Goal: Transaction & Acquisition: Purchase product/service

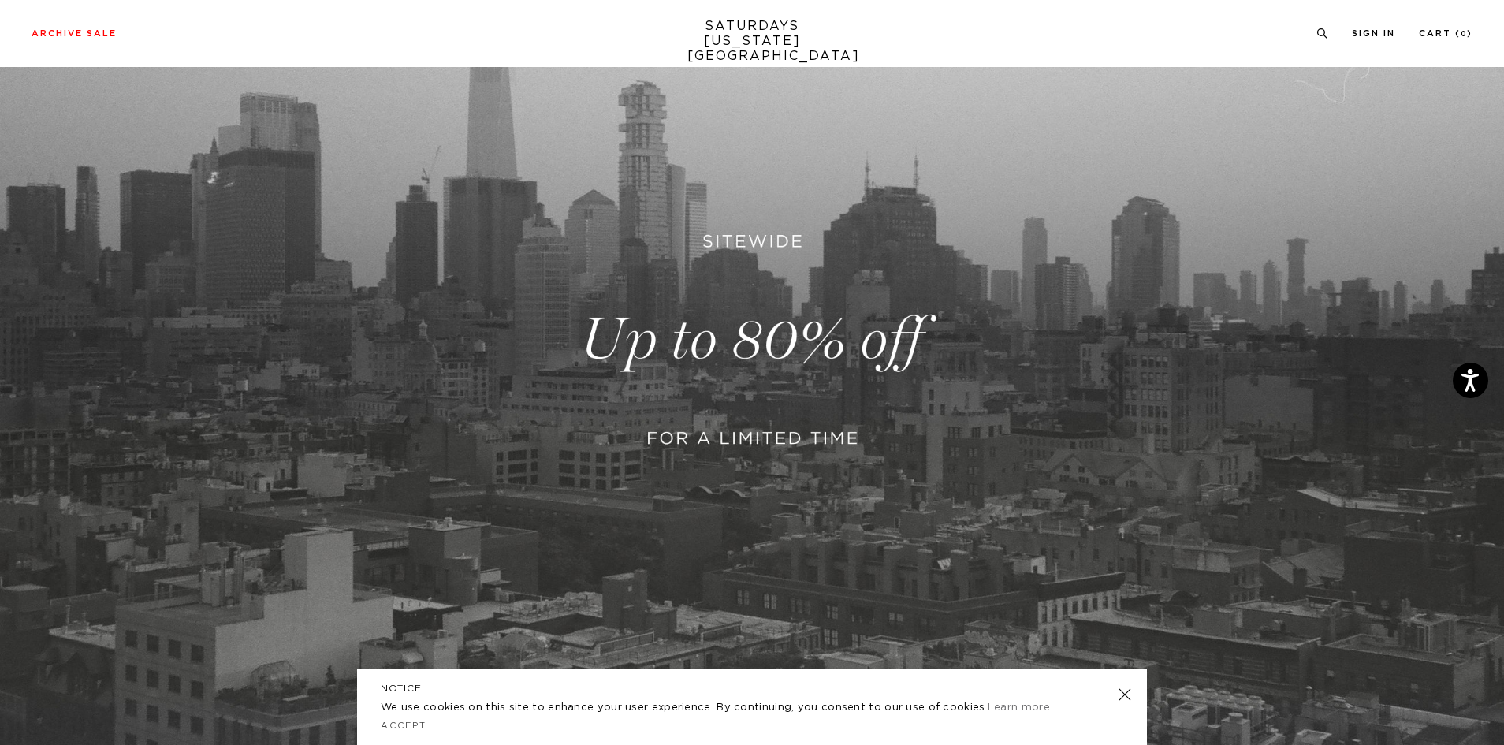
scroll to position [237, 0]
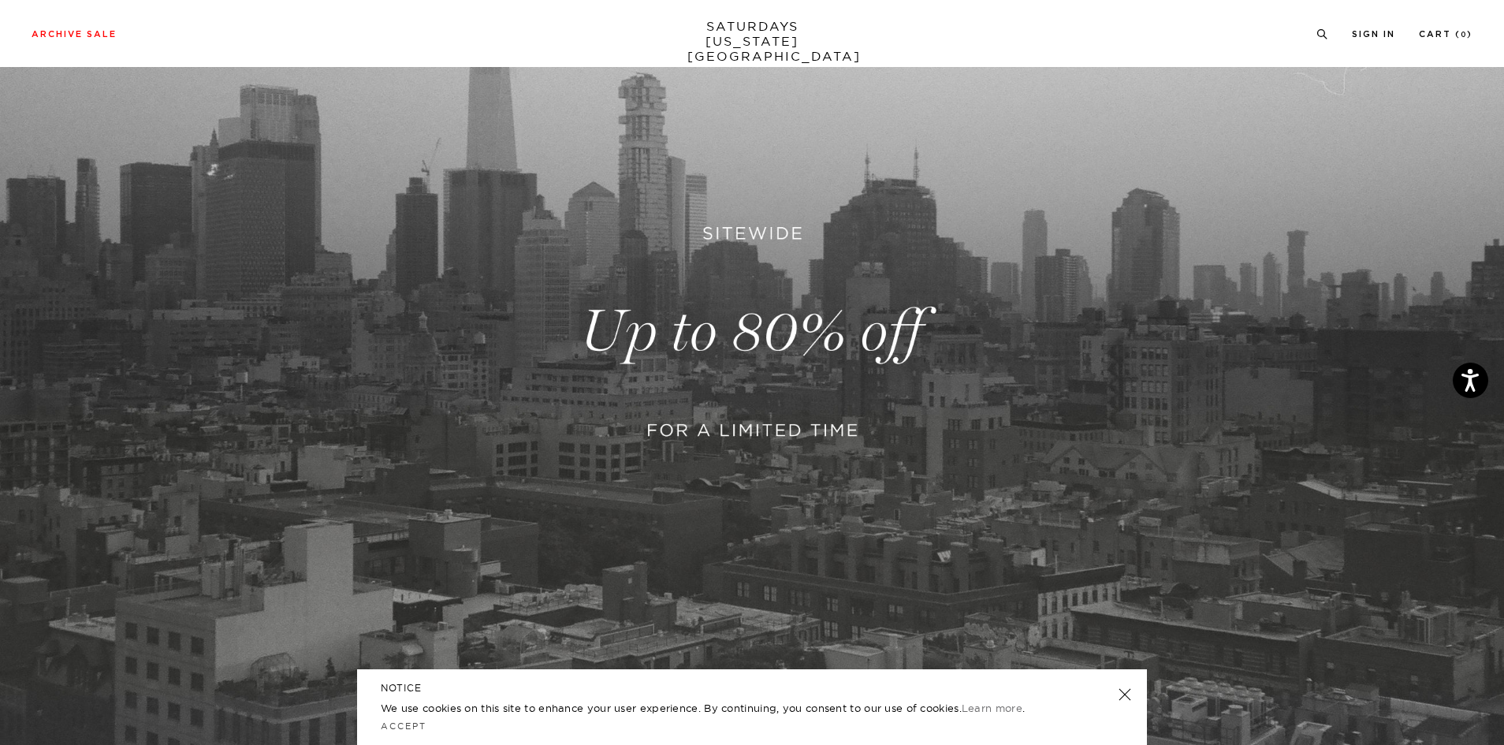
click at [985, 333] on link at bounding box center [752, 331] width 1504 height 921
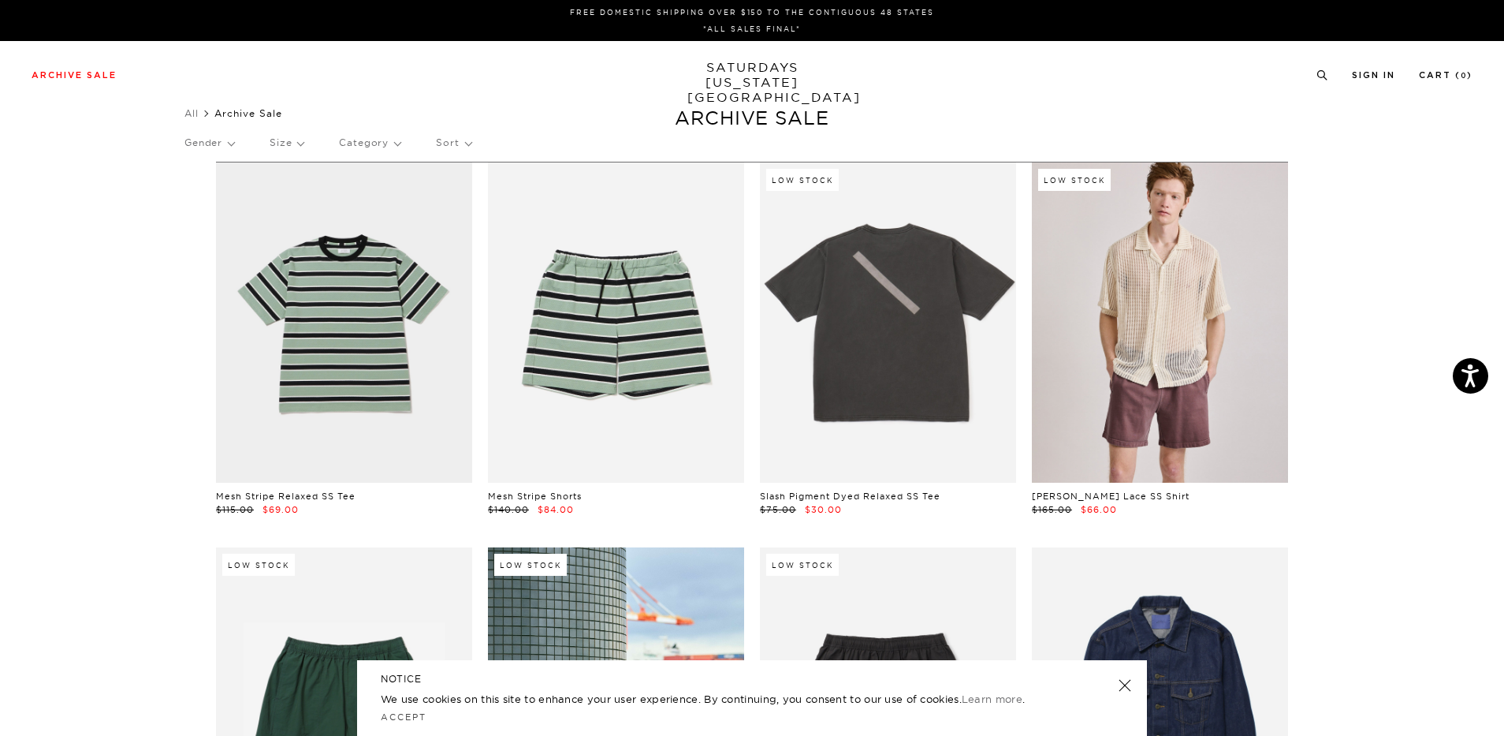
click at [465, 139] on p "Sort" at bounding box center [453, 143] width 35 height 36
click at [516, 240] on p "Price (Lowest-highest)" at bounding box center [496, 238] width 121 height 21
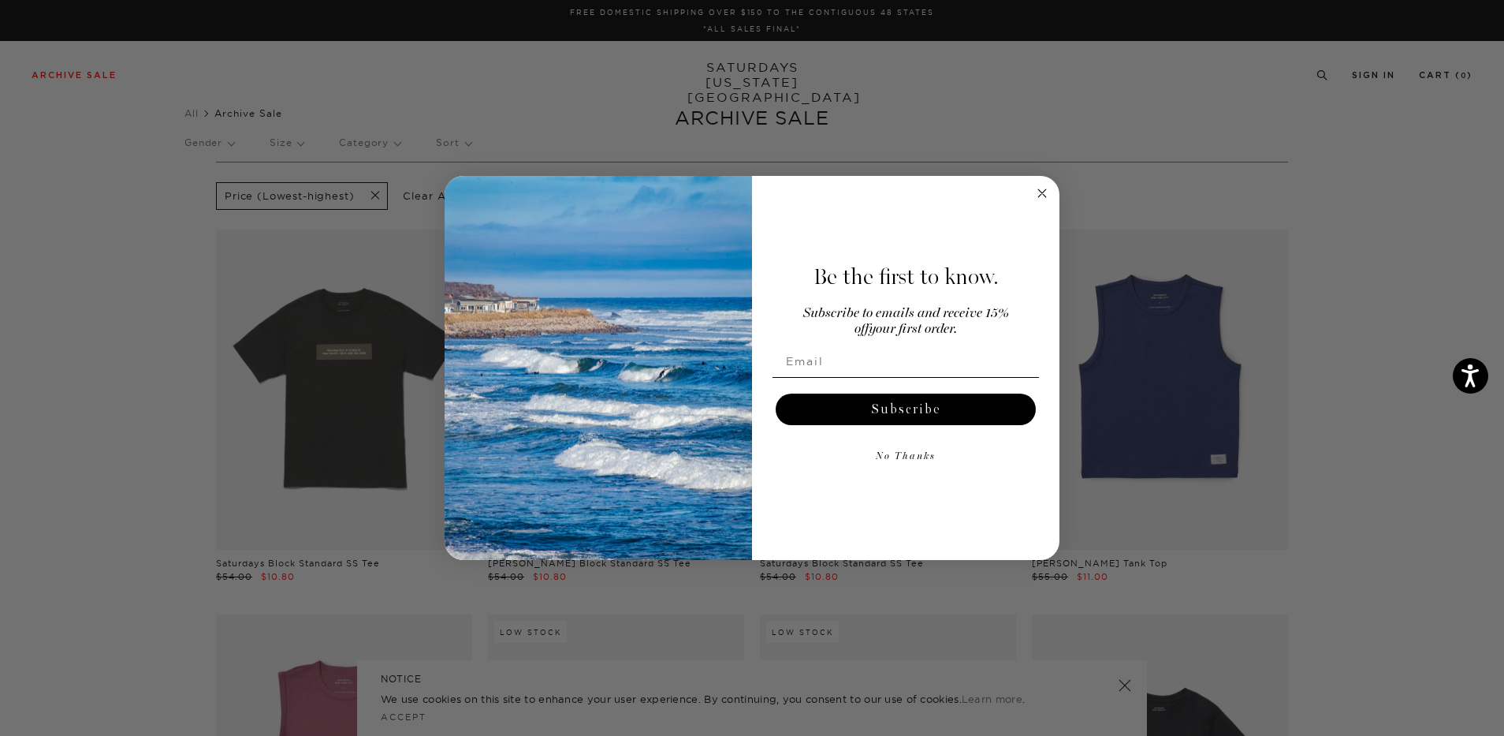
click at [1242, 304] on div "Close dialog Be the first to know. Subscribe to emails and receive 15% off your…" at bounding box center [752, 368] width 1504 height 736
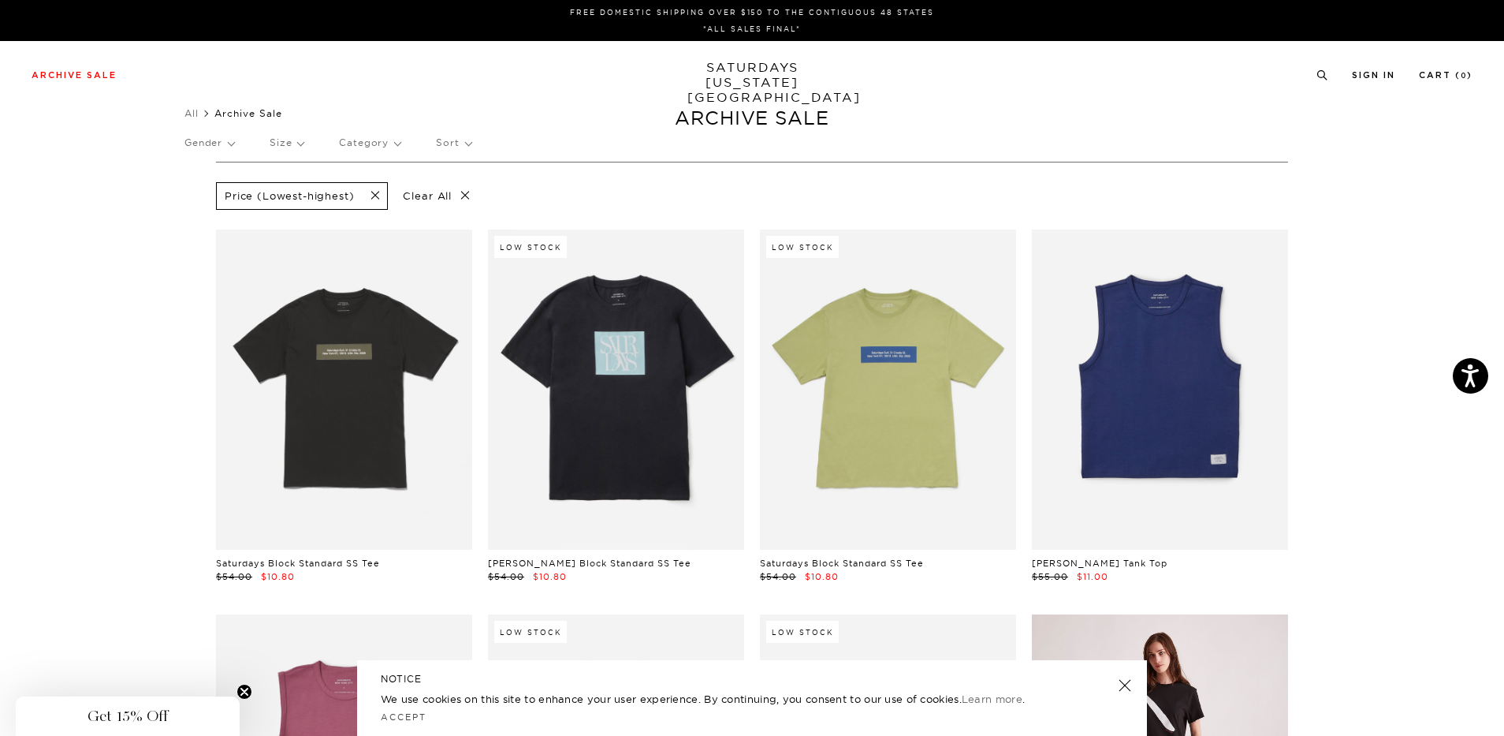
drag, startPoint x: 1131, startPoint y: 687, endPoint x: 1083, endPoint y: 658, distance: 55.6
click at [1131, 687] on link at bounding box center [1125, 685] width 22 height 22
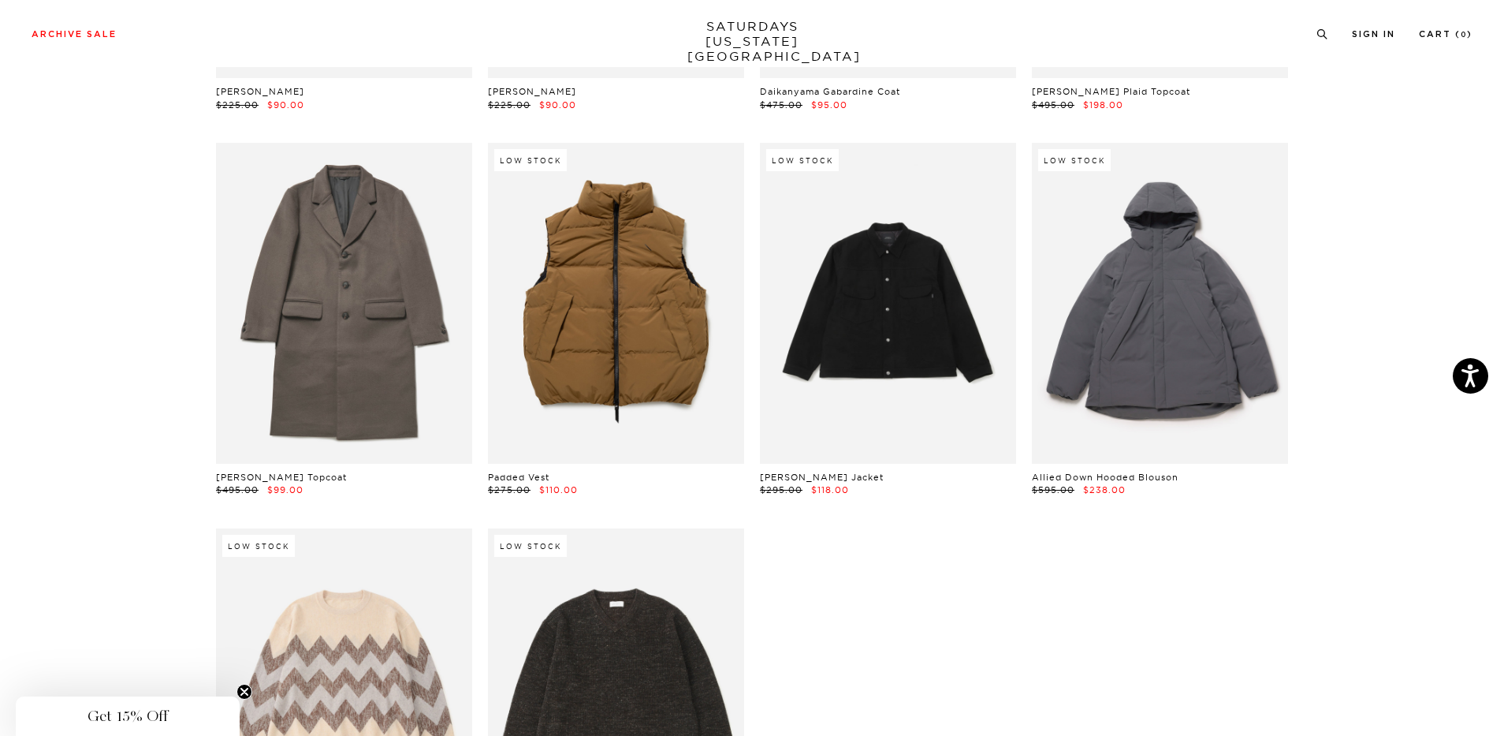
scroll to position [25179, 0]
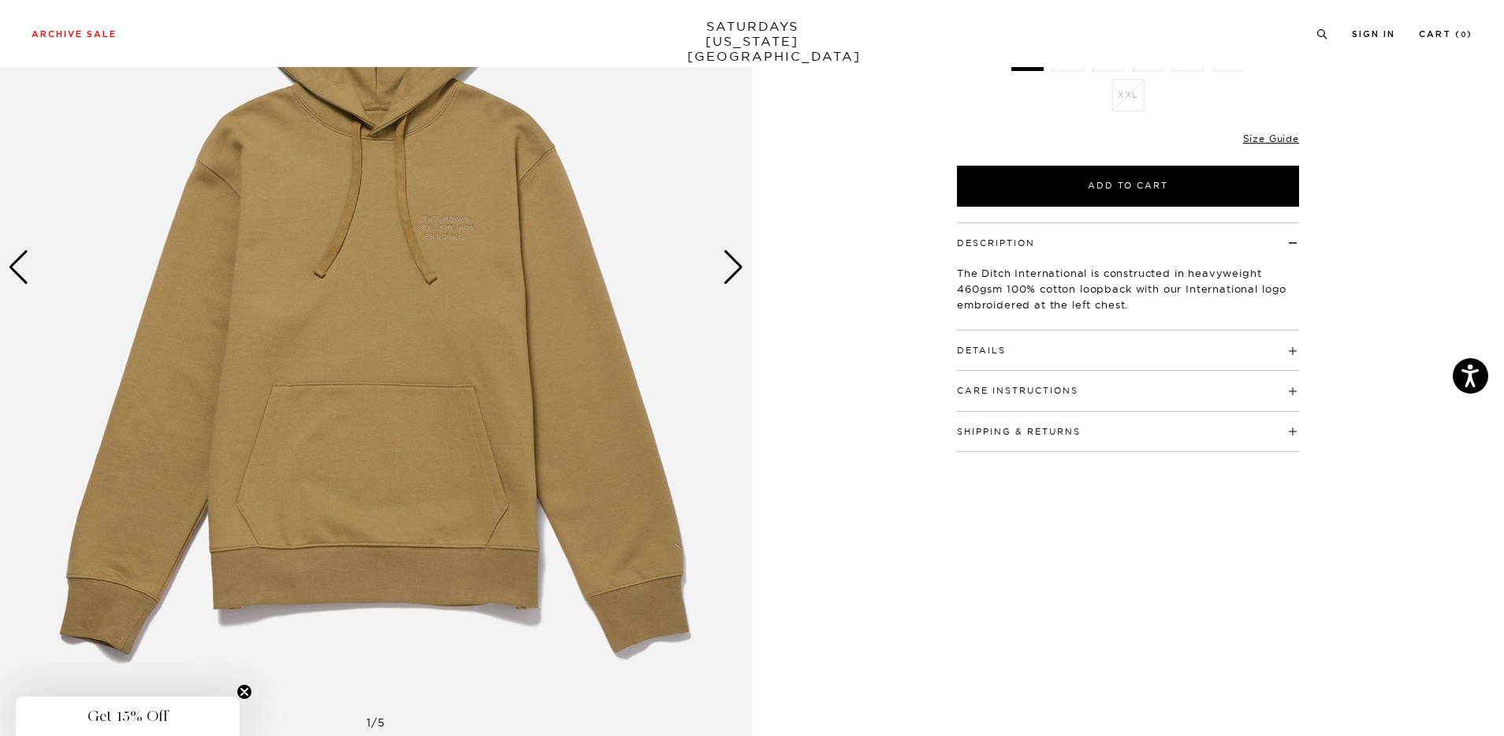
scroll to position [79, 0]
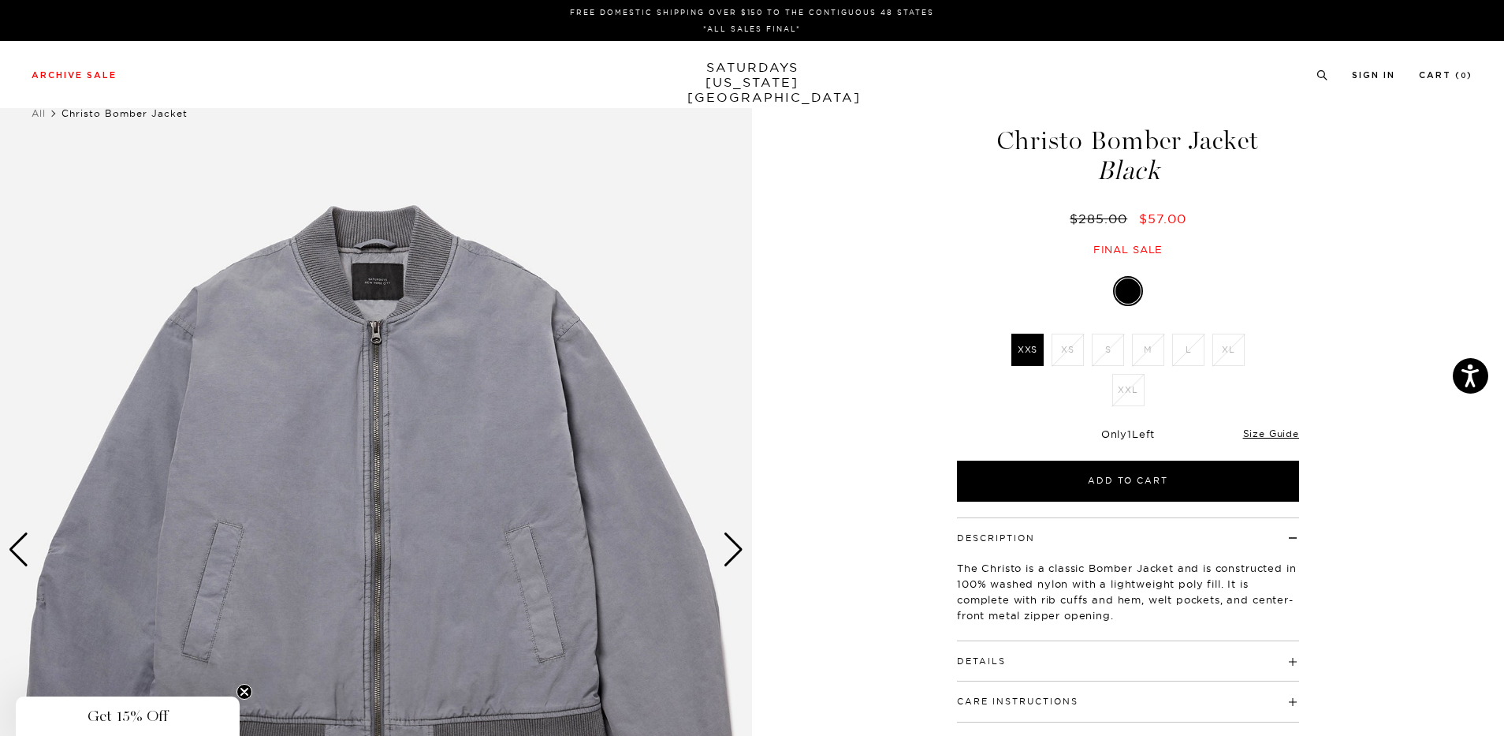
click at [718, 550] on img at bounding box center [376, 550] width 752 height 941
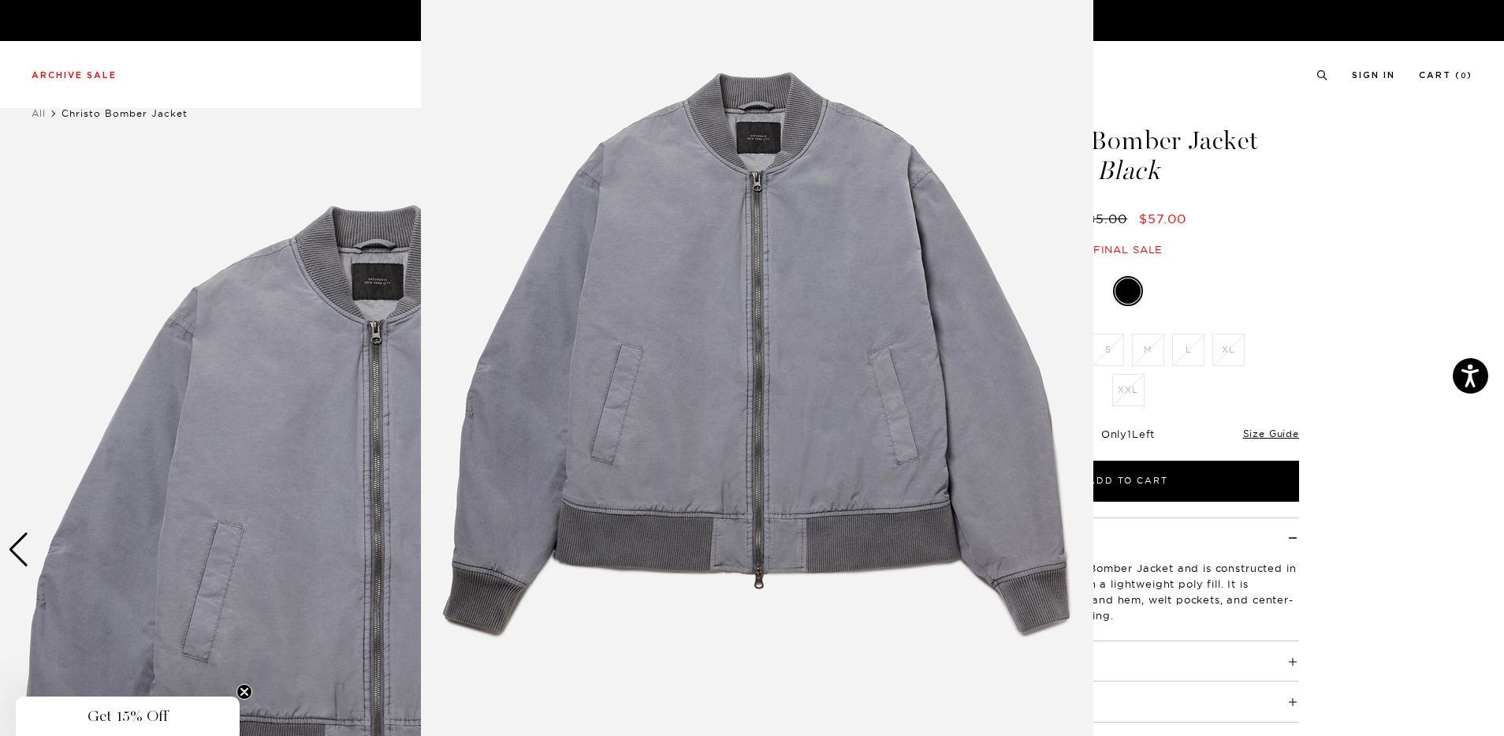
click at [722, 536] on img at bounding box center [757, 368] width 673 height 807
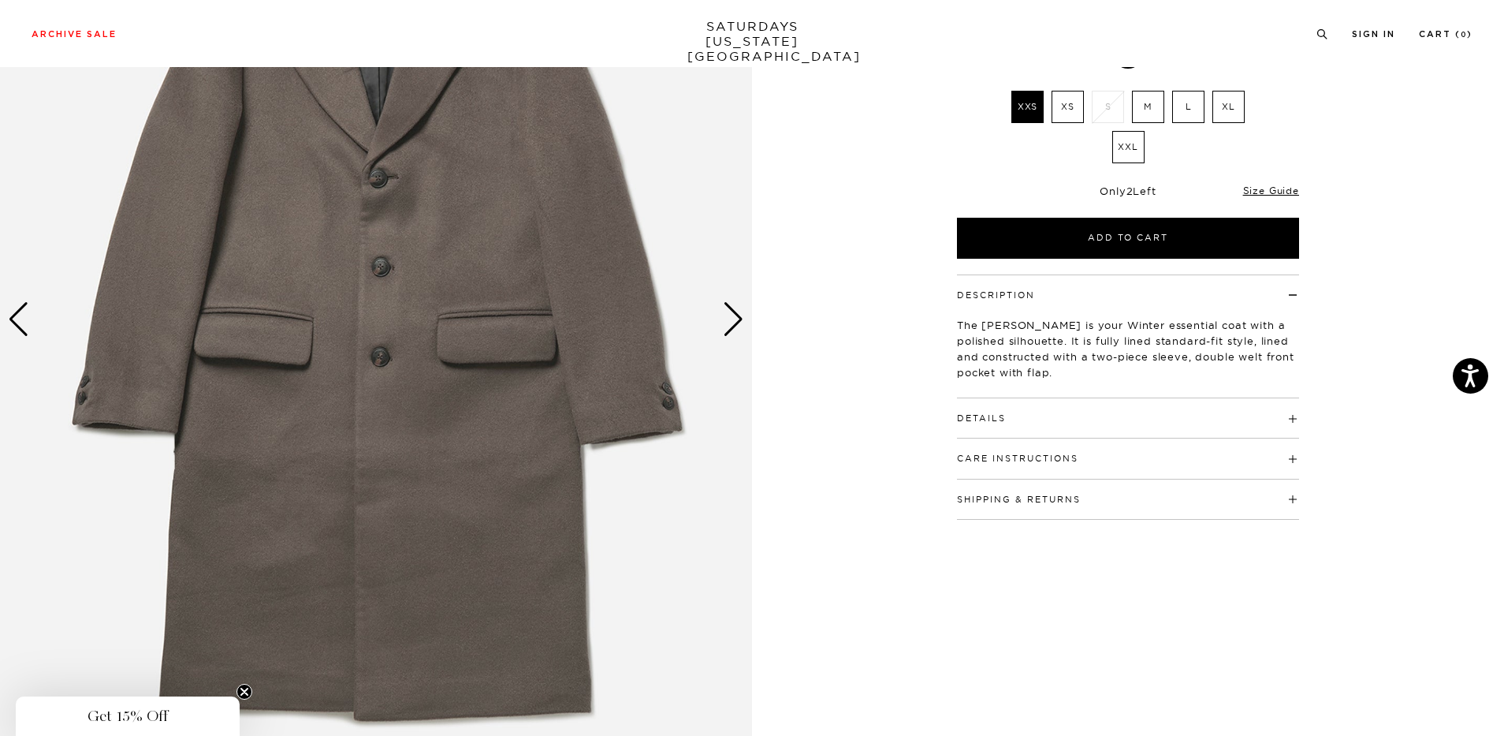
scroll to position [237, 0]
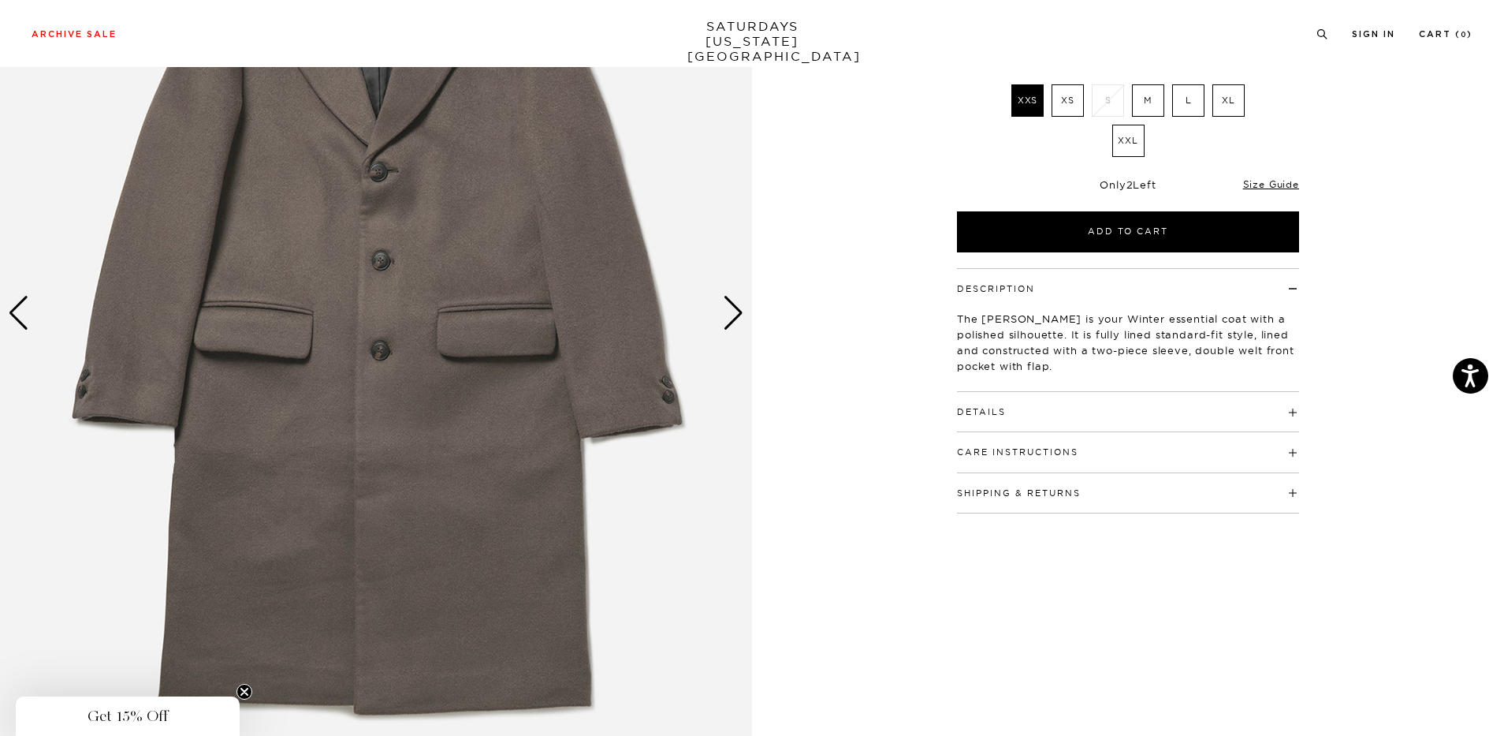
click at [1038, 400] on h4 "Details" at bounding box center [1128, 405] width 342 height 26
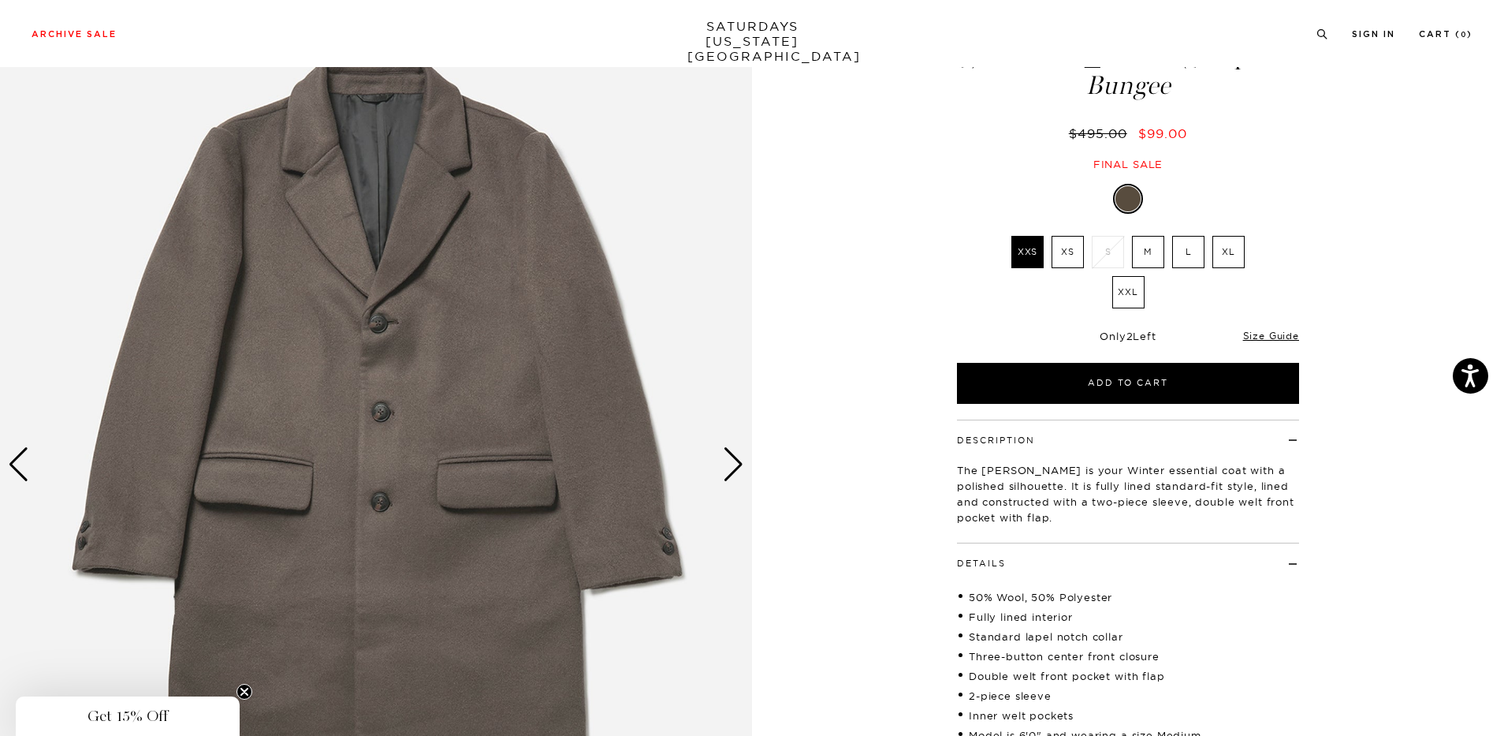
scroll to position [79, 0]
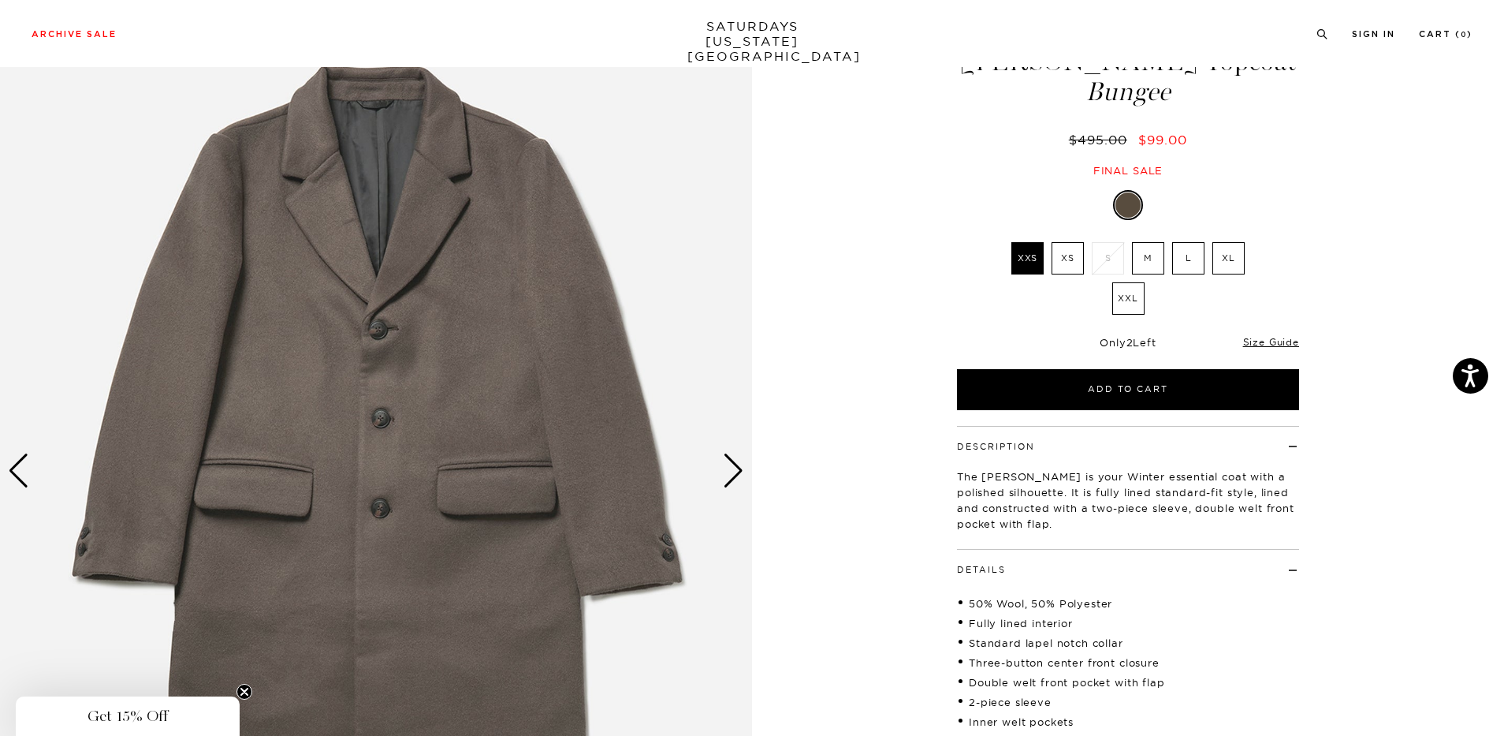
click at [722, 462] on img at bounding box center [376, 471] width 752 height 941
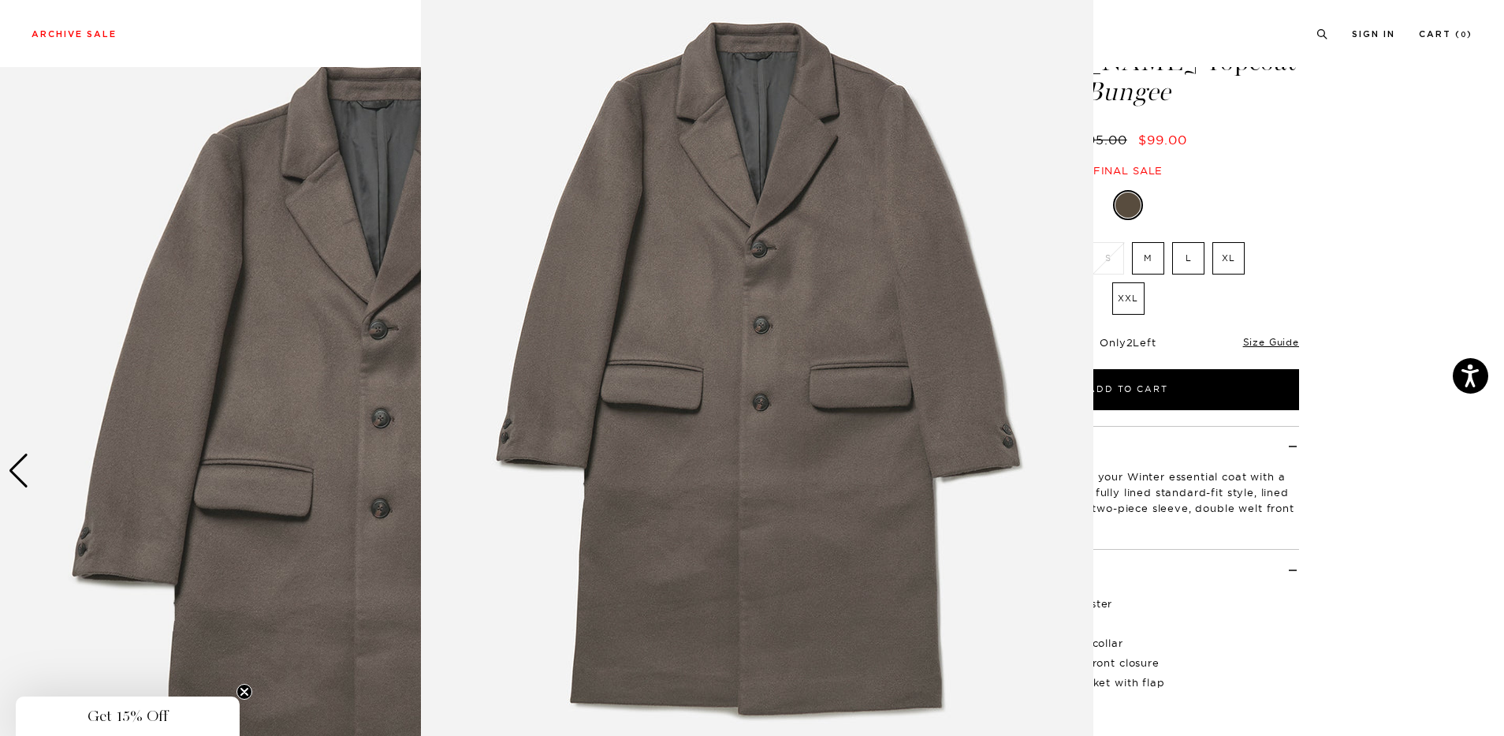
scroll to position [32, 0]
click at [971, 327] on img at bounding box center [757, 371] width 673 height 807
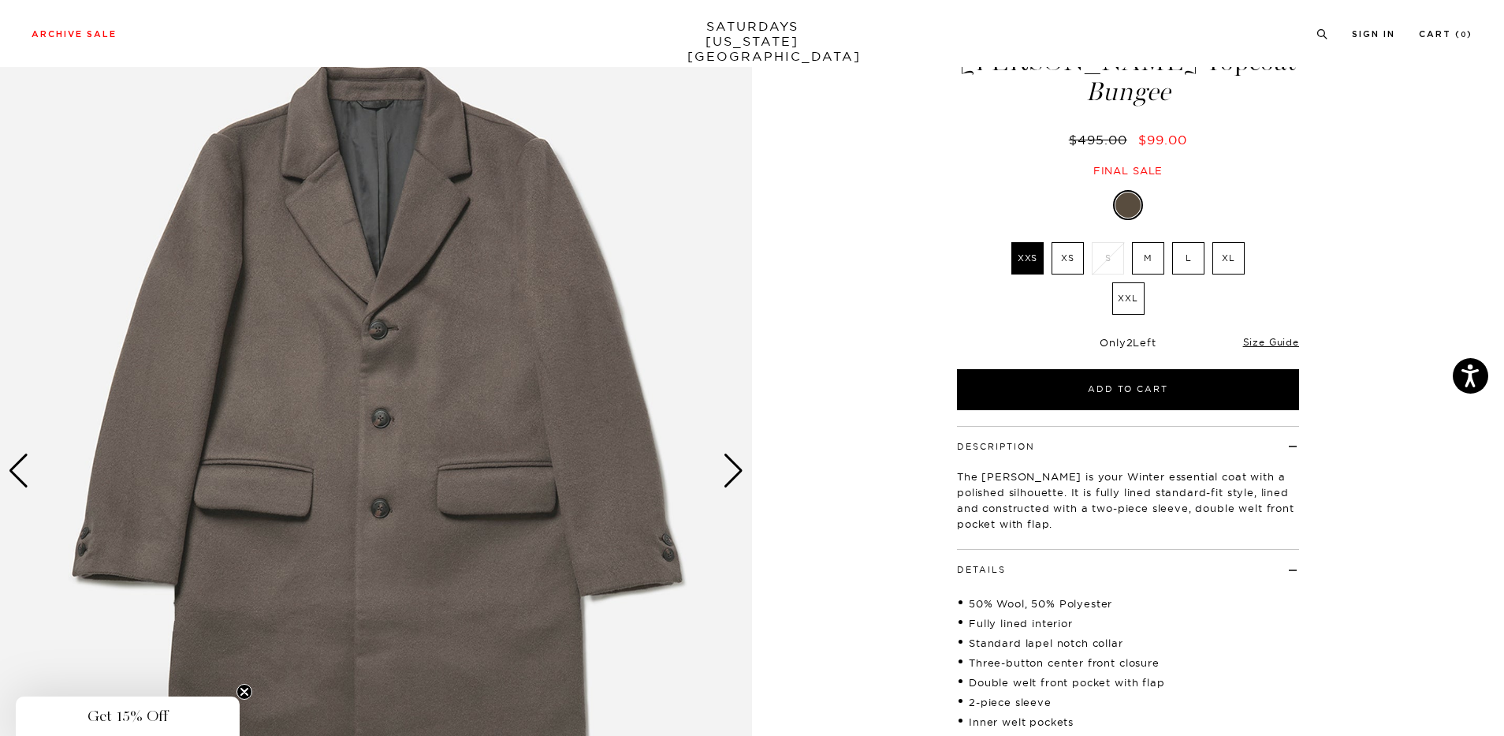
click at [740, 462] on div "Next slide" at bounding box center [733, 470] width 21 height 35
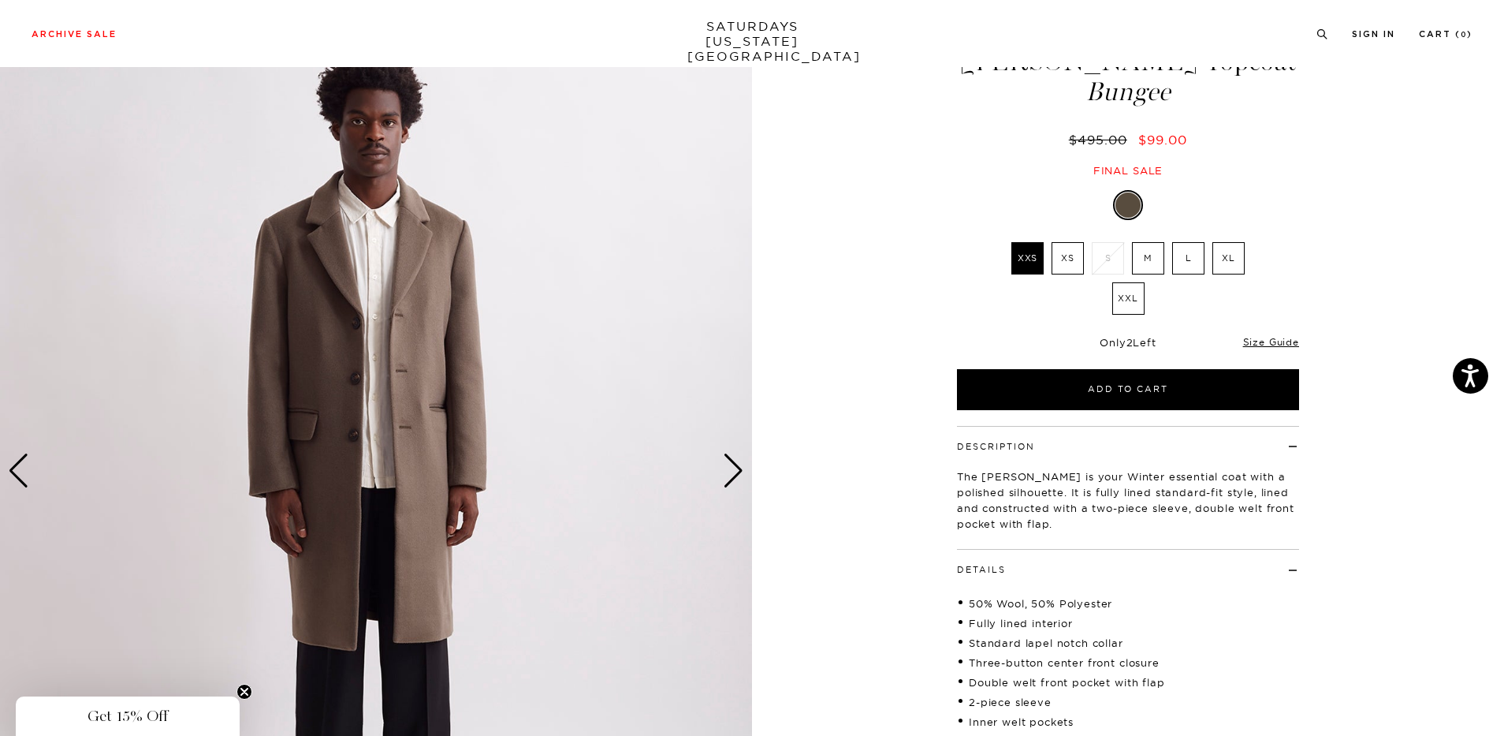
click at [739, 472] on div "Next slide" at bounding box center [733, 470] width 21 height 35
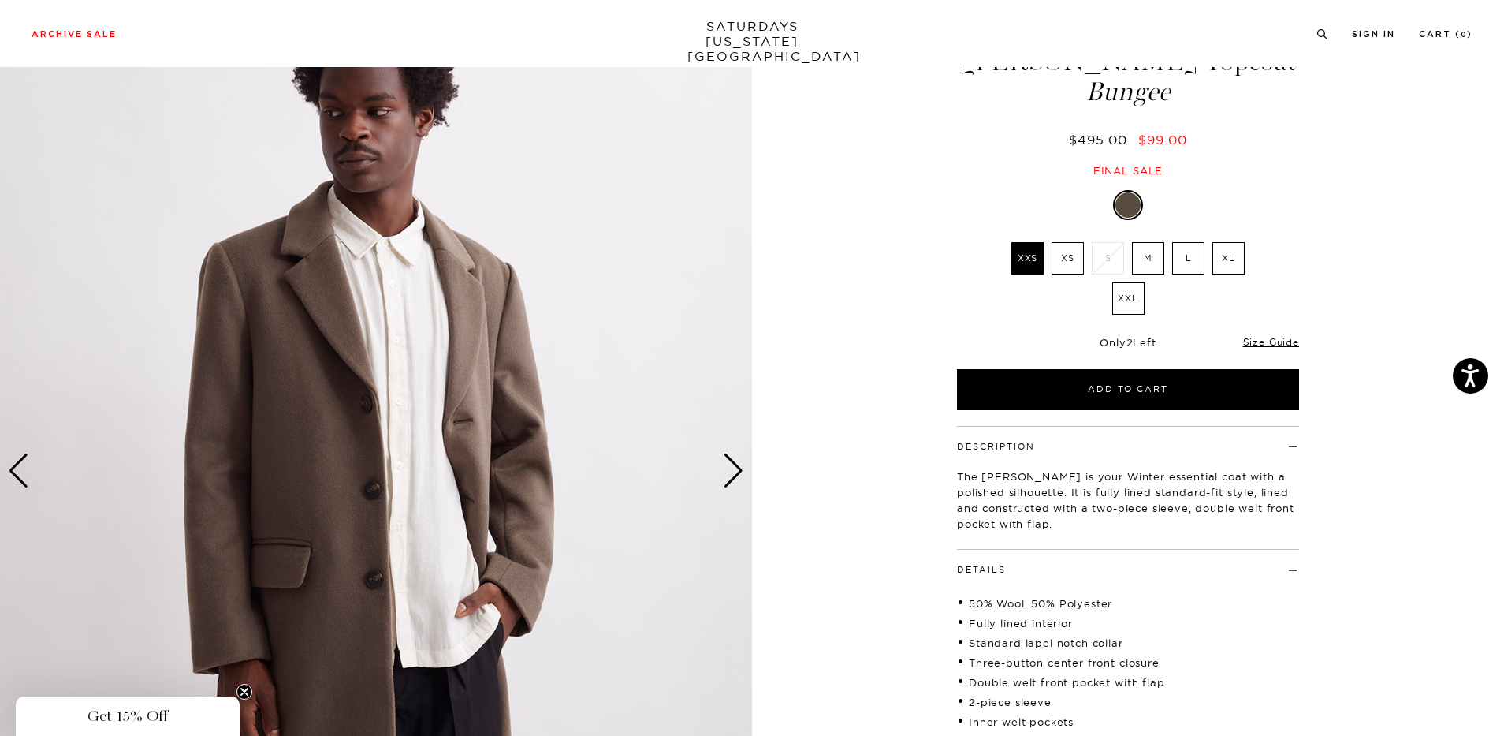
click at [739, 472] on div "Next slide" at bounding box center [733, 470] width 21 height 35
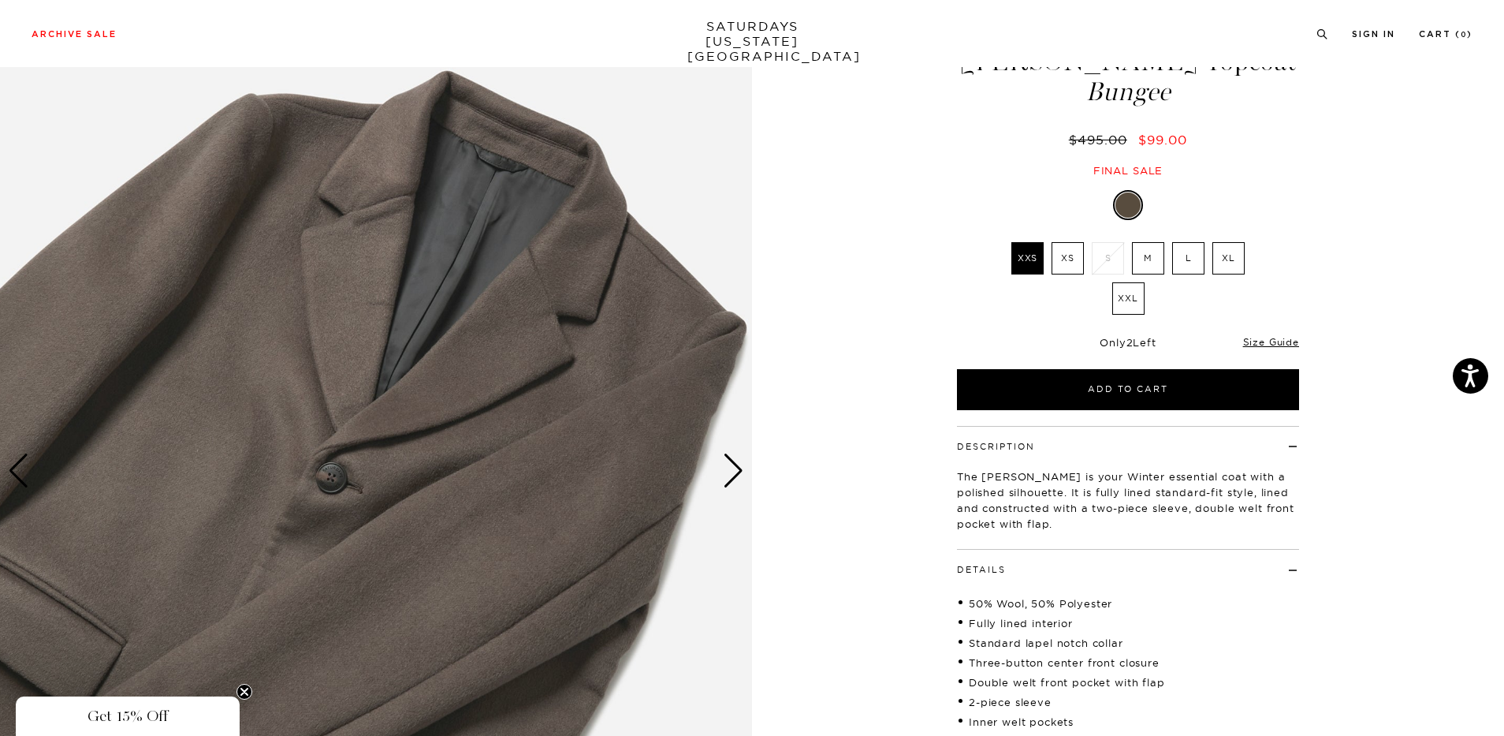
click at [738, 472] on div "Next slide" at bounding box center [733, 470] width 21 height 35
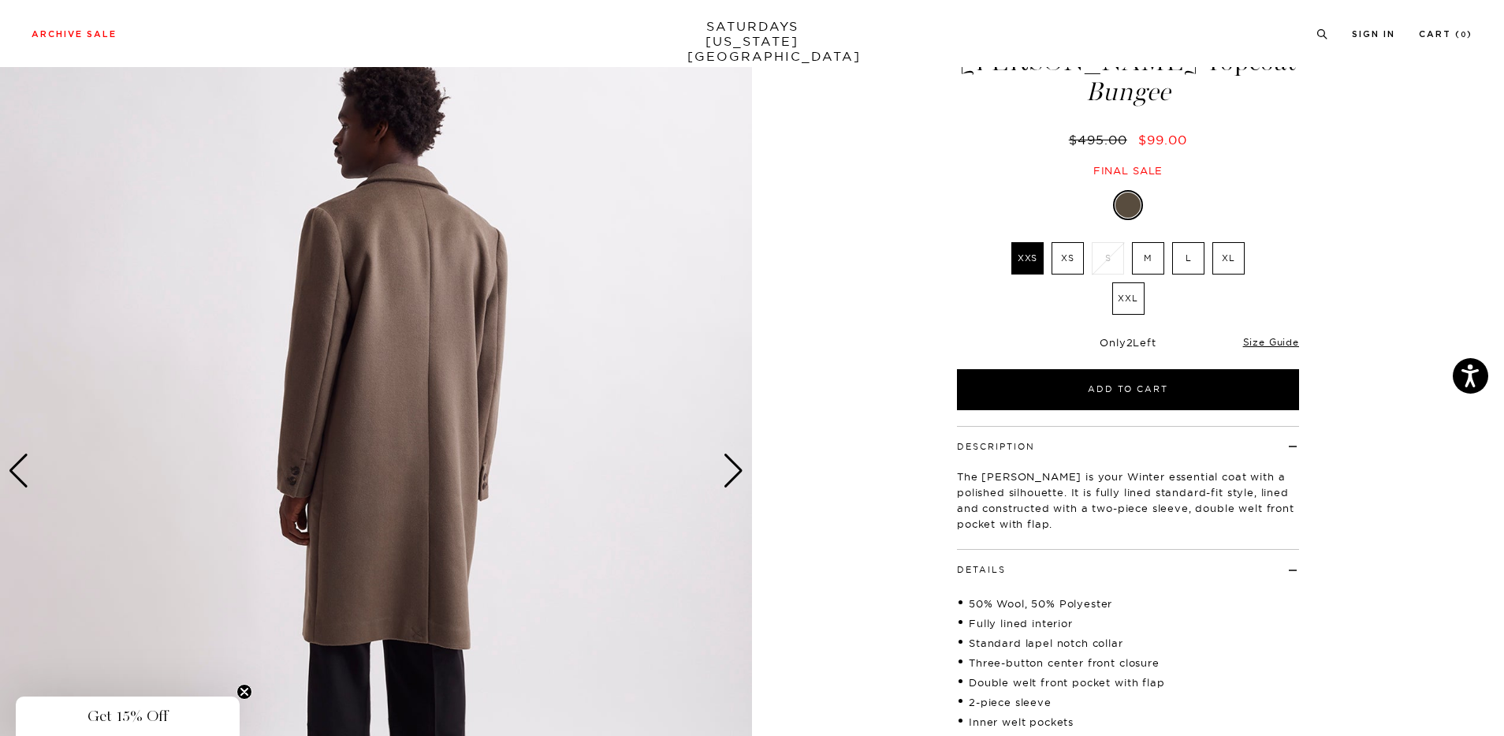
click at [738, 472] on div "Next slide" at bounding box center [733, 470] width 21 height 35
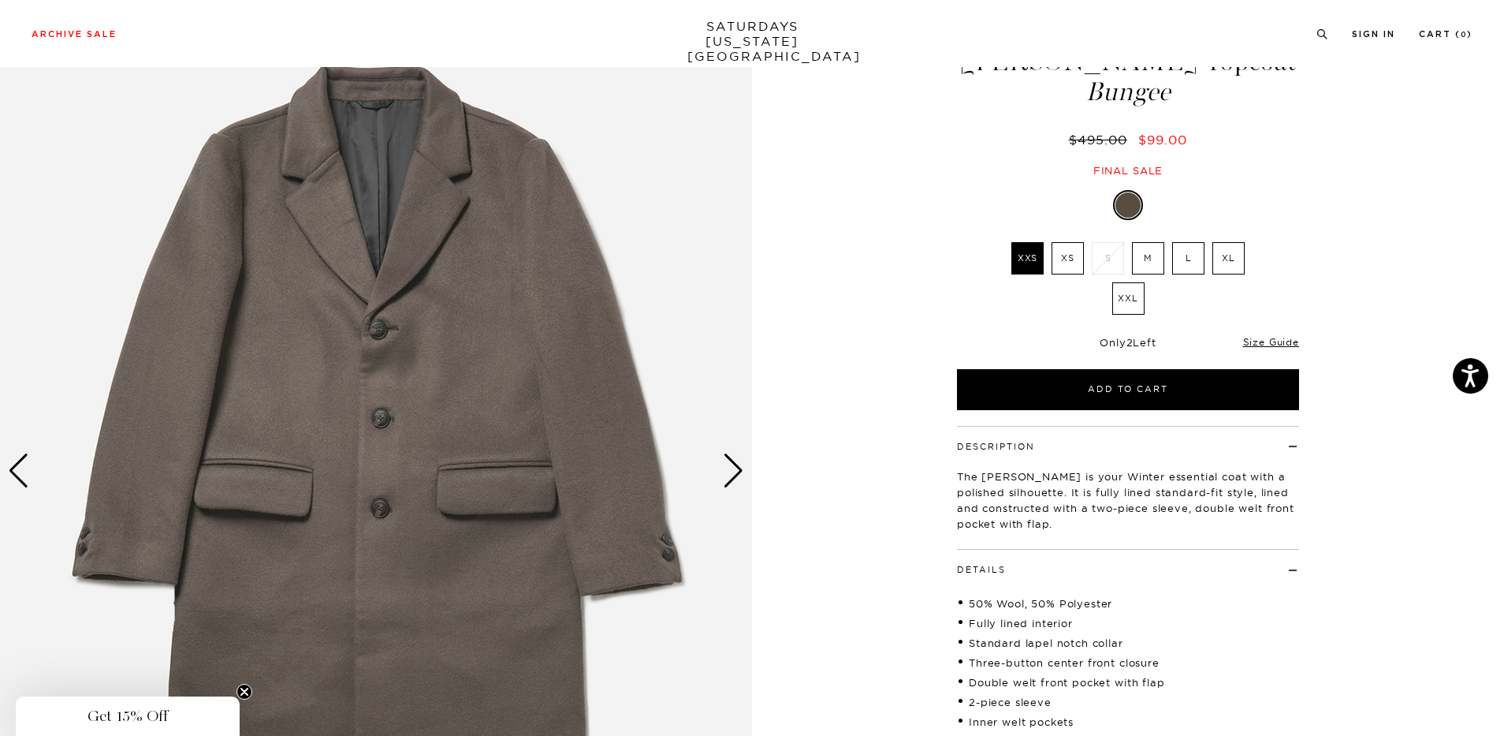
click at [738, 472] on div "Next slide" at bounding box center [733, 470] width 21 height 35
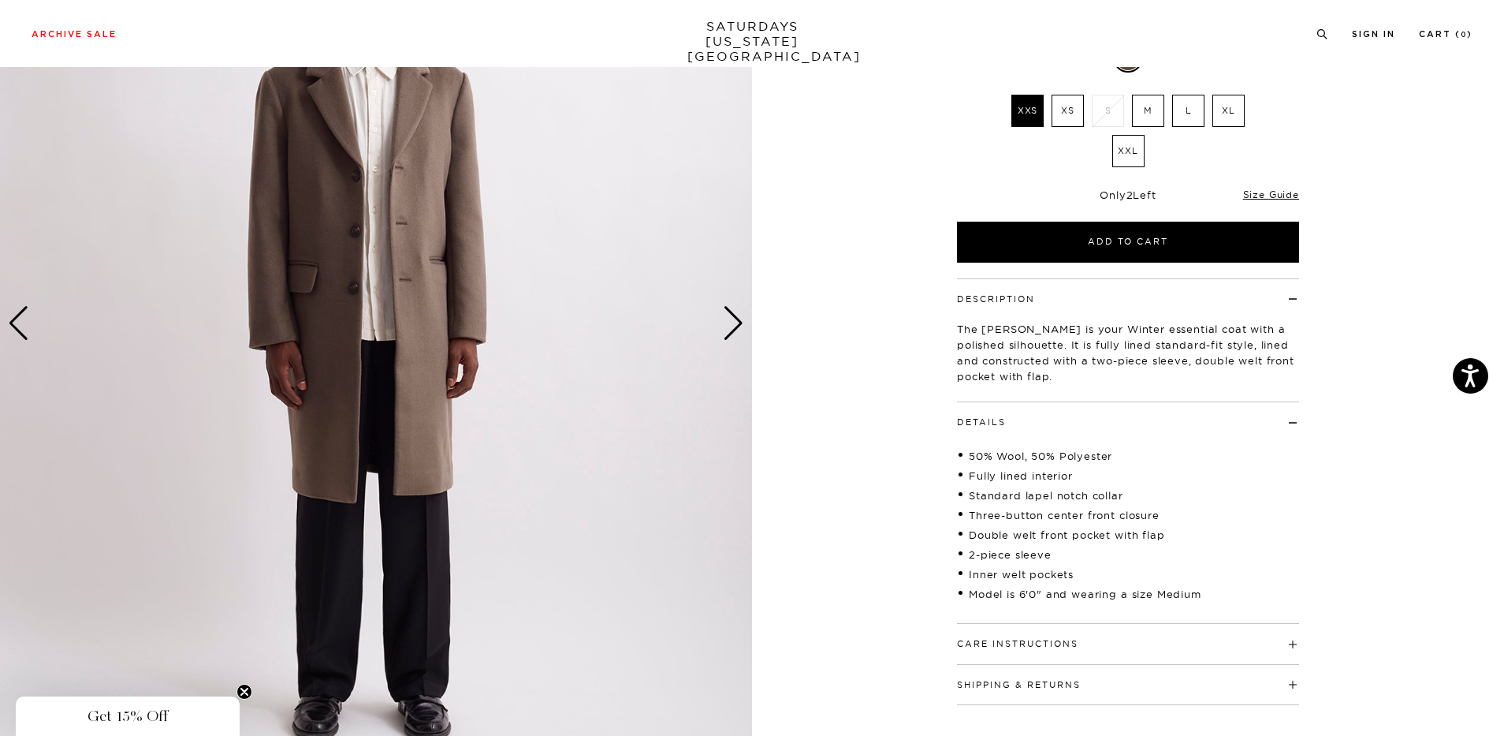
scroll to position [237, 0]
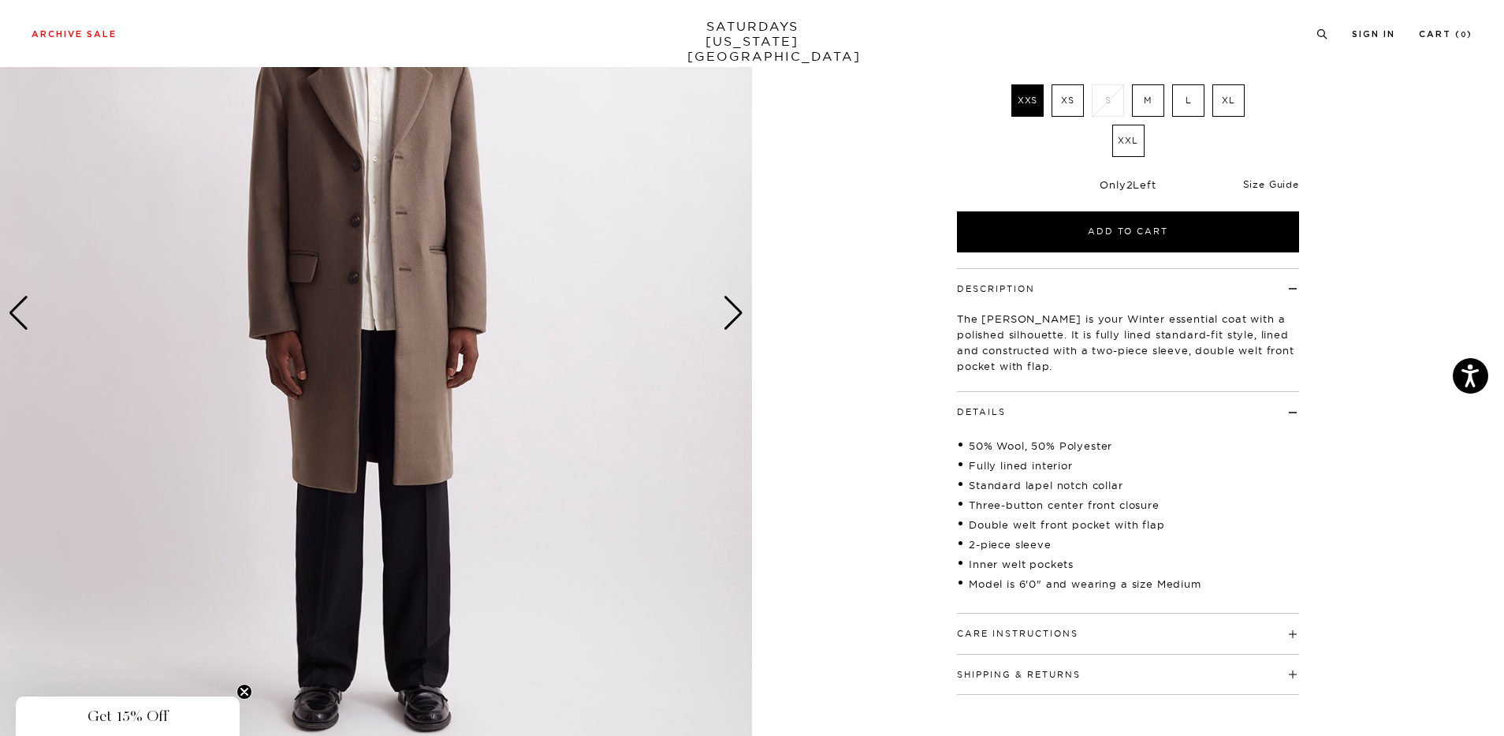
click at [1288, 181] on link "Size Guide" at bounding box center [1271, 184] width 56 height 12
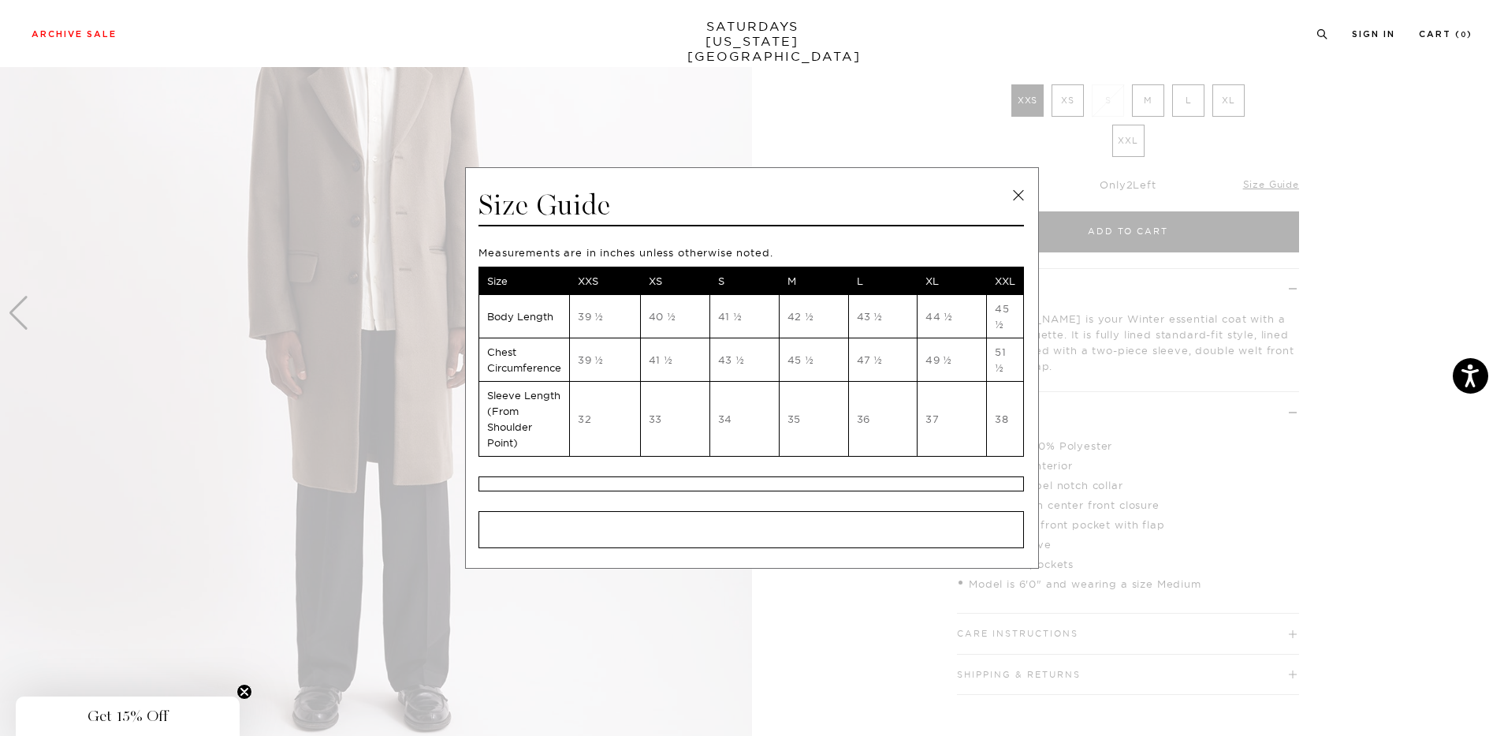
click at [1247, 451] on span at bounding box center [746, 368] width 1493 height 736
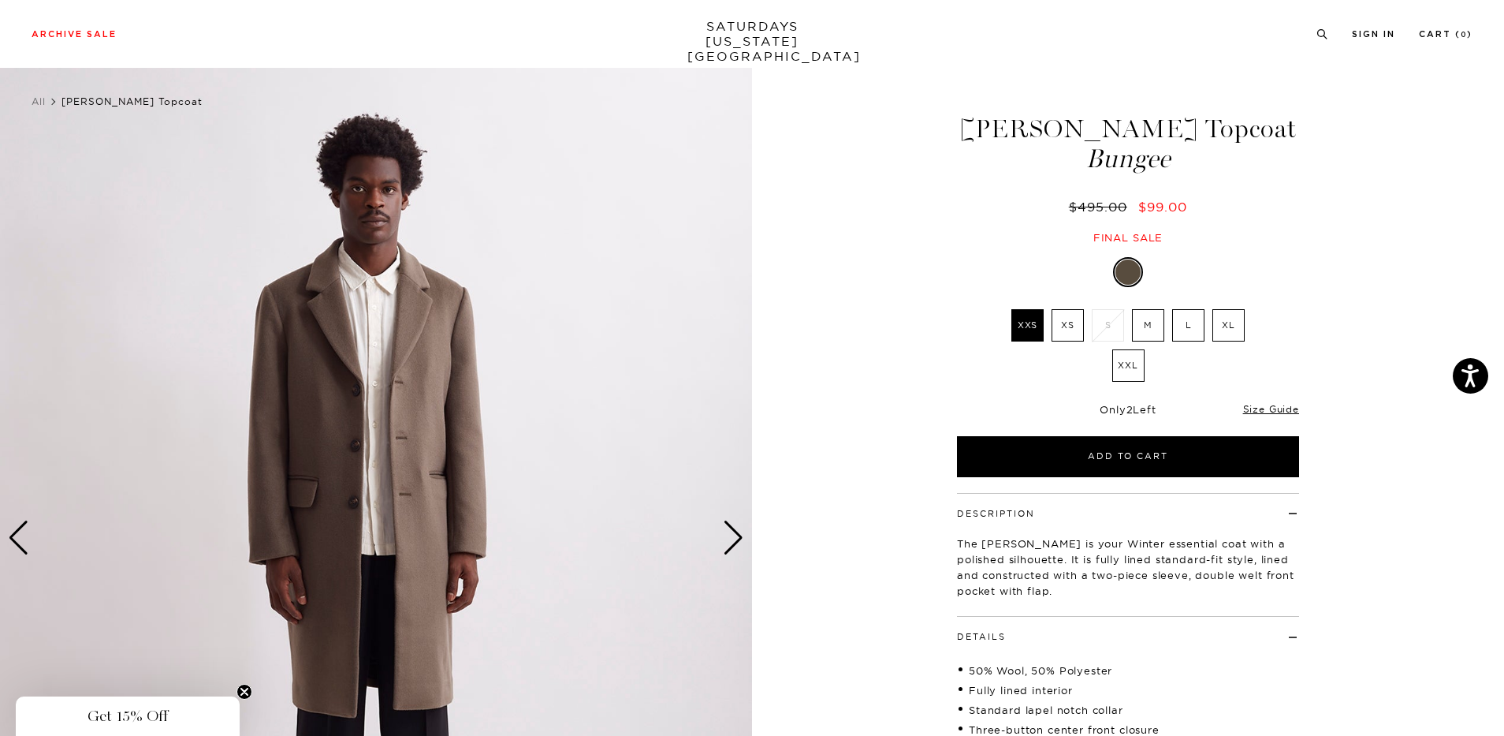
scroll to position [0, 0]
